Goal: Navigation & Orientation: Find specific page/section

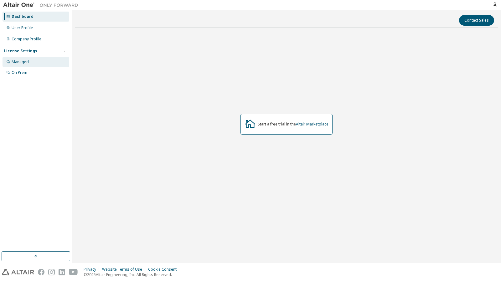
click at [22, 61] on div "Managed" at bounding box center [20, 62] width 17 height 5
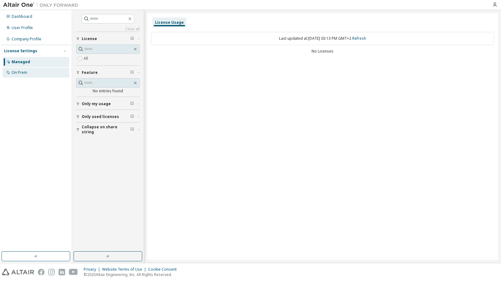
click at [26, 72] on div "On Prem" at bounding box center [20, 72] width 16 height 5
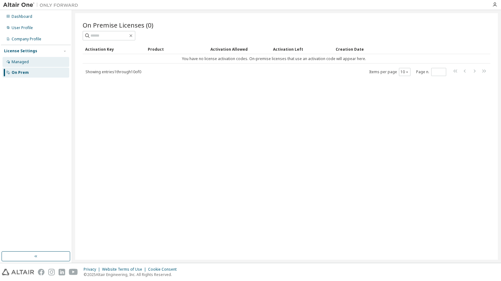
click at [32, 57] on div "Managed" at bounding box center [36, 62] width 67 height 10
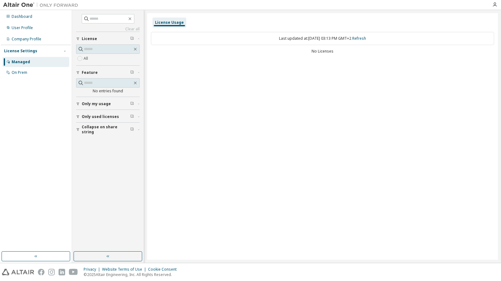
click at [100, 104] on span "Only my usage" at bounding box center [96, 103] width 29 height 5
click at [103, 133] on span "Only used licenses" at bounding box center [100, 134] width 37 height 5
click at [103, 105] on span "Only my usage" at bounding box center [96, 103] width 29 height 5
click at [26, 14] on div "Dashboard" at bounding box center [22, 16] width 21 height 5
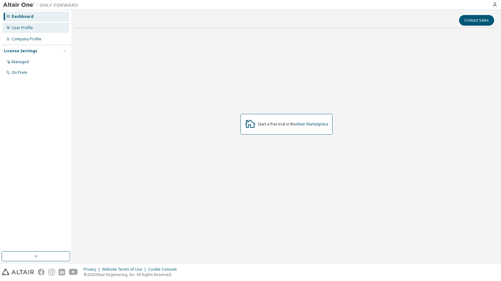
click at [23, 28] on div "User Profile" at bounding box center [22, 27] width 21 height 5
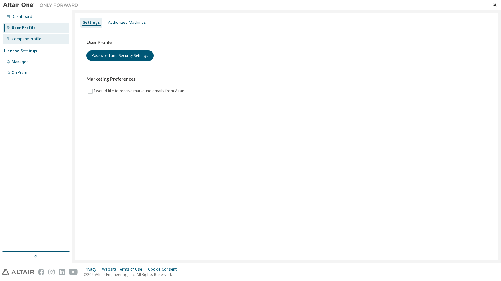
click at [30, 40] on div "Company Profile" at bounding box center [27, 39] width 30 height 5
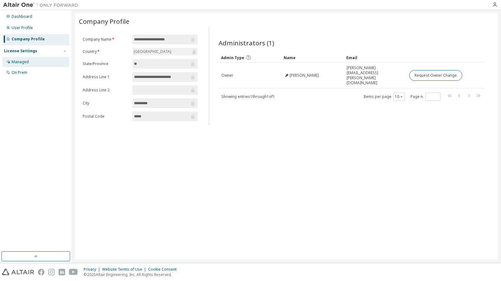
click at [20, 59] on div "Managed" at bounding box center [36, 62] width 67 height 10
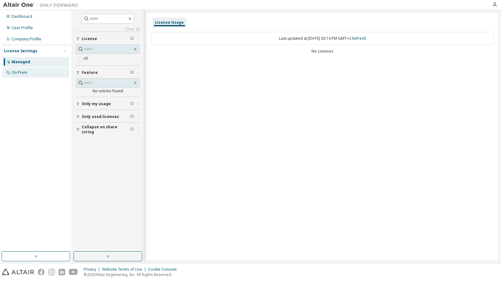
click at [23, 72] on div "On Prem" at bounding box center [20, 72] width 16 height 5
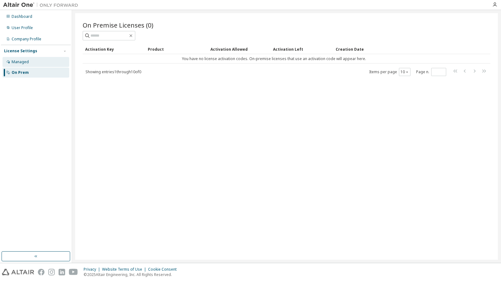
click at [21, 59] on div "Managed" at bounding box center [36, 62] width 67 height 10
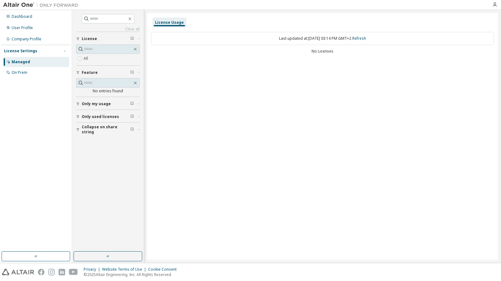
click at [51, 50] on div "License Settings" at bounding box center [36, 51] width 64 height 6
